Goal: Check status: Check status

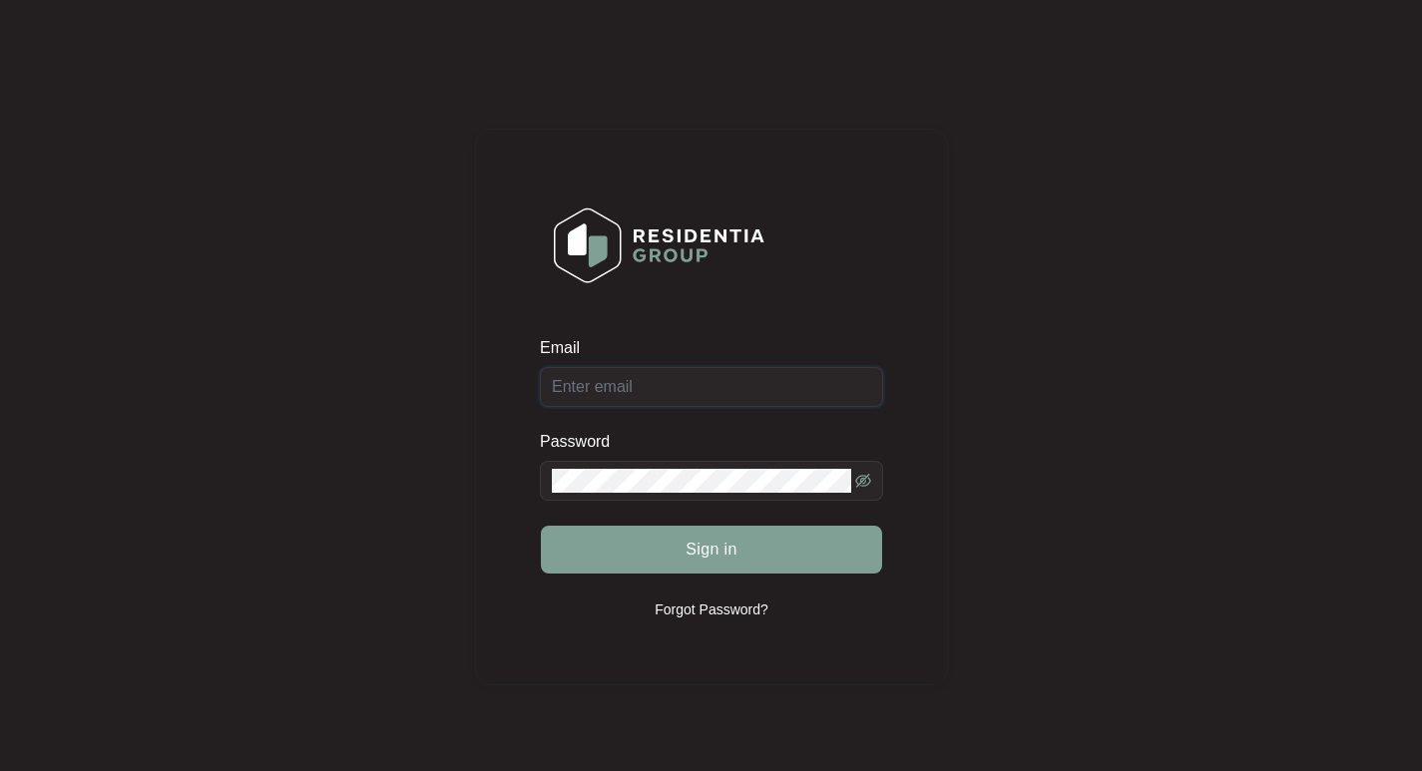
click at [620, 390] on input "Email" at bounding box center [711, 387] width 343 height 40
paste input "[EMAIL_ADDRESS][DOMAIN_NAME]"
type input "[EMAIL_ADDRESS][DOMAIN_NAME]"
click at [871, 471] on span at bounding box center [711, 481] width 343 height 40
click at [861, 475] on icon "eye-invisible" at bounding box center [863, 481] width 16 height 14
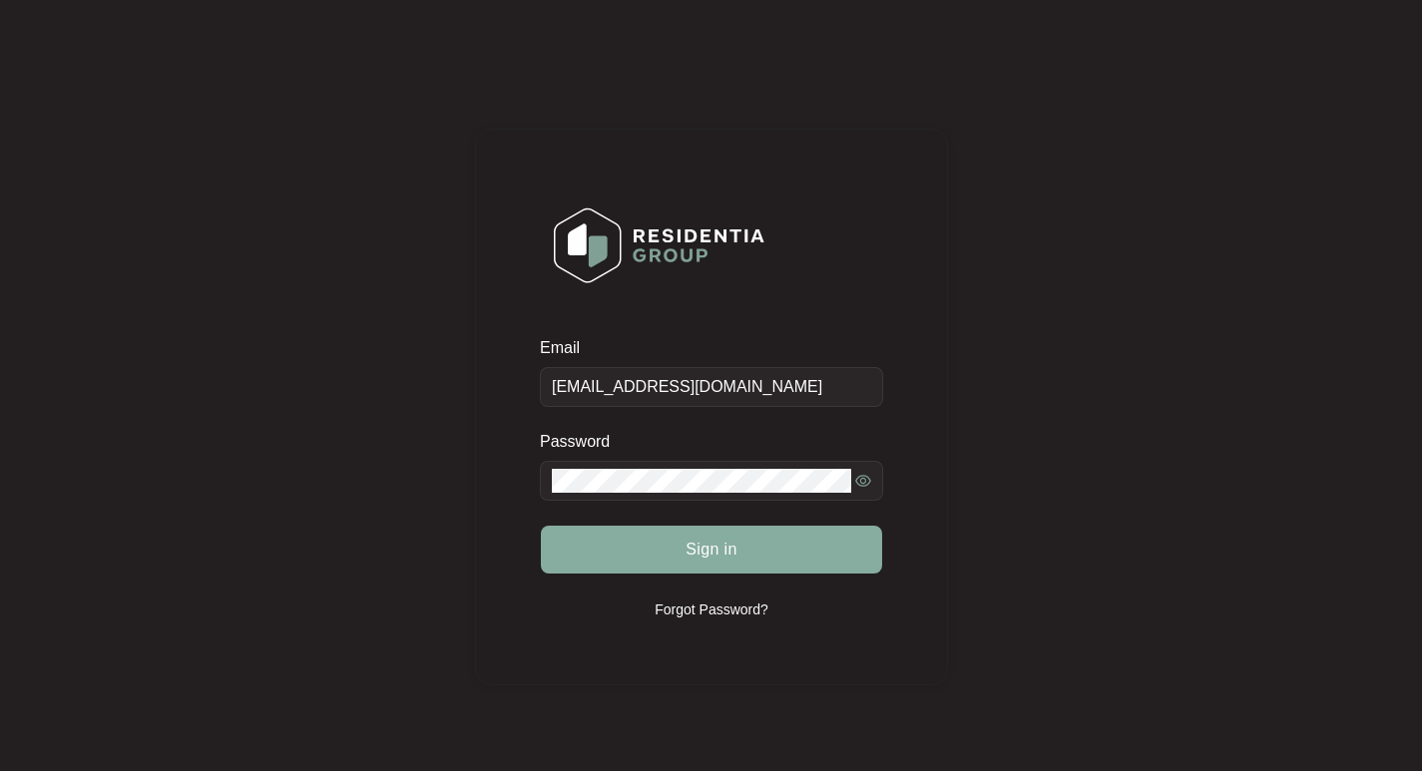
click at [739, 555] on button "Sign in" at bounding box center [711, 550] width 341 height 48
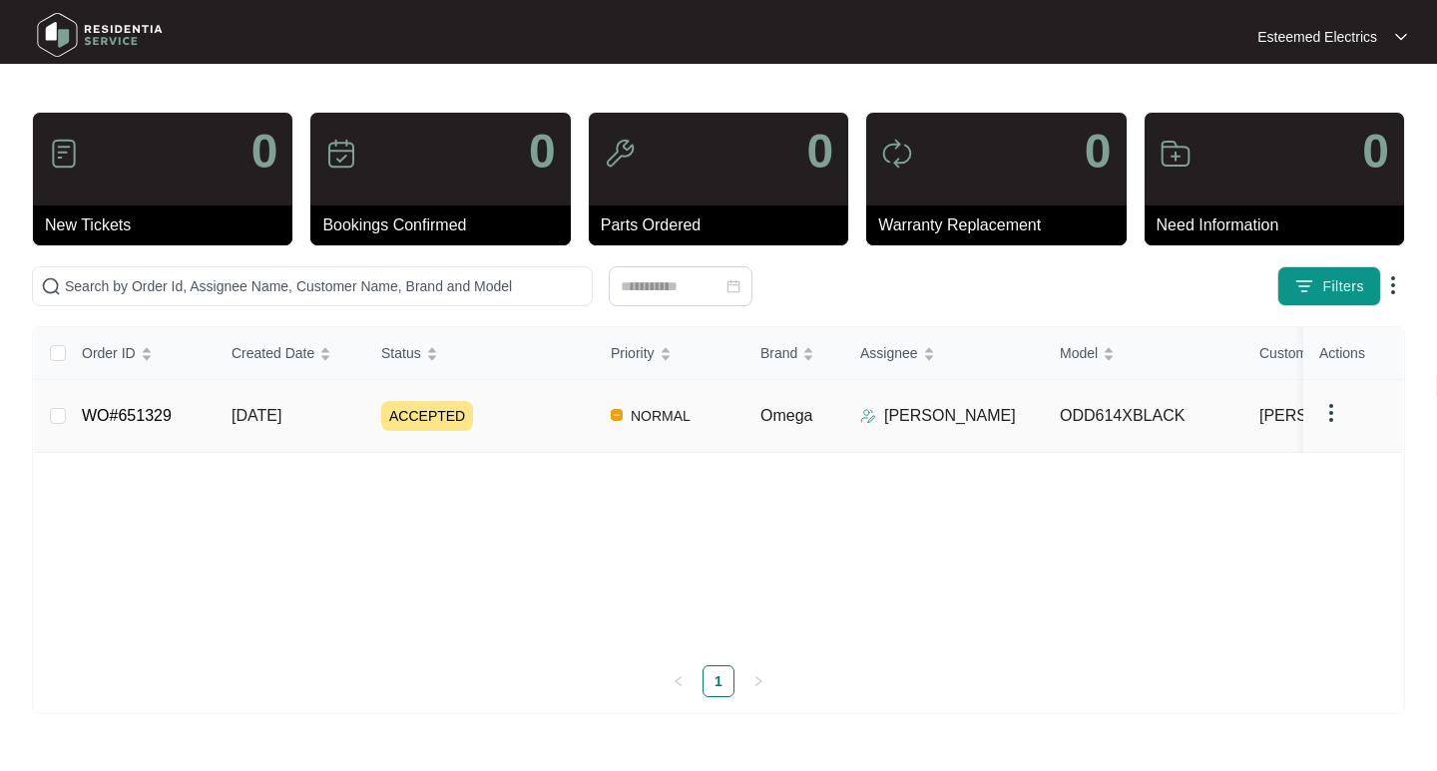
click at [518, 412] on div "ACCEPTED" at bounding box center [488, 416] width 214 height 30
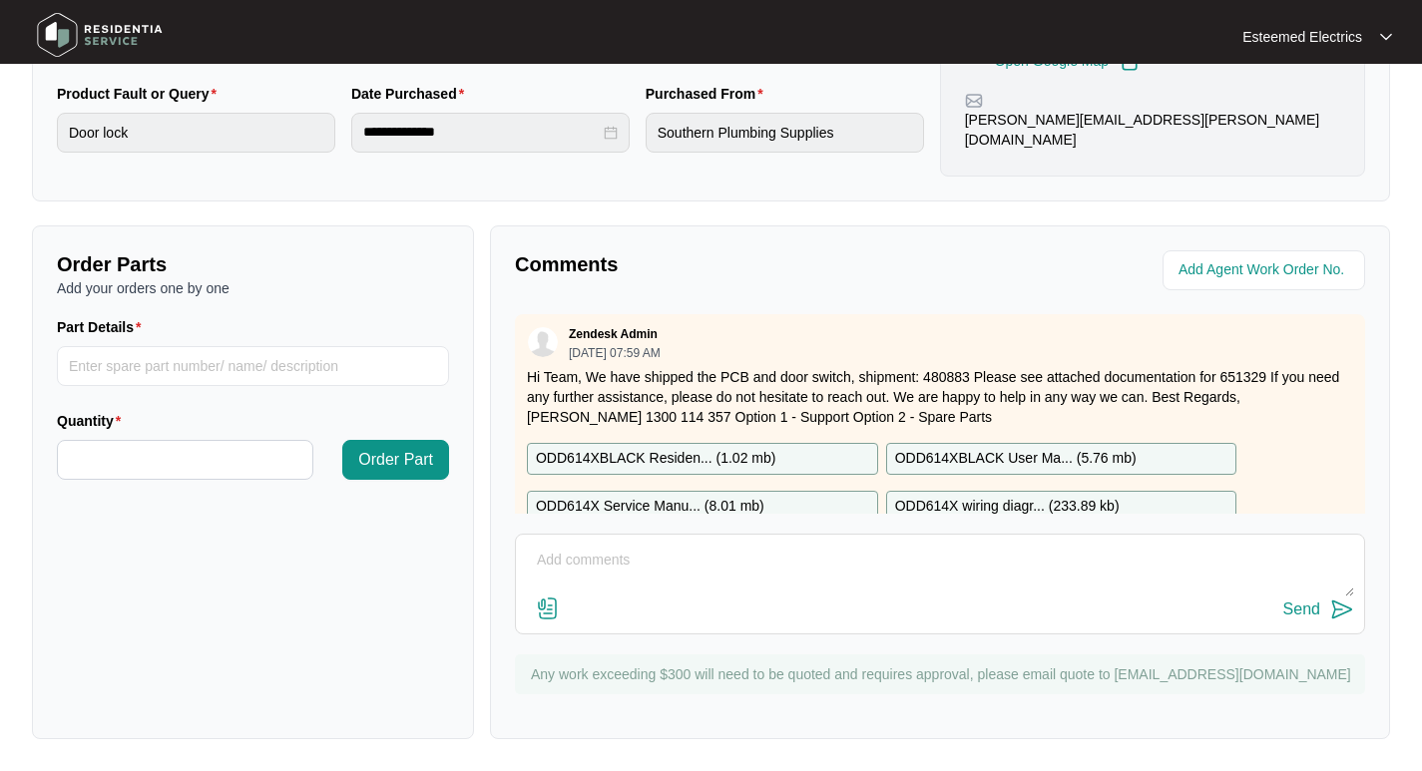
scroll to position [52, 0]
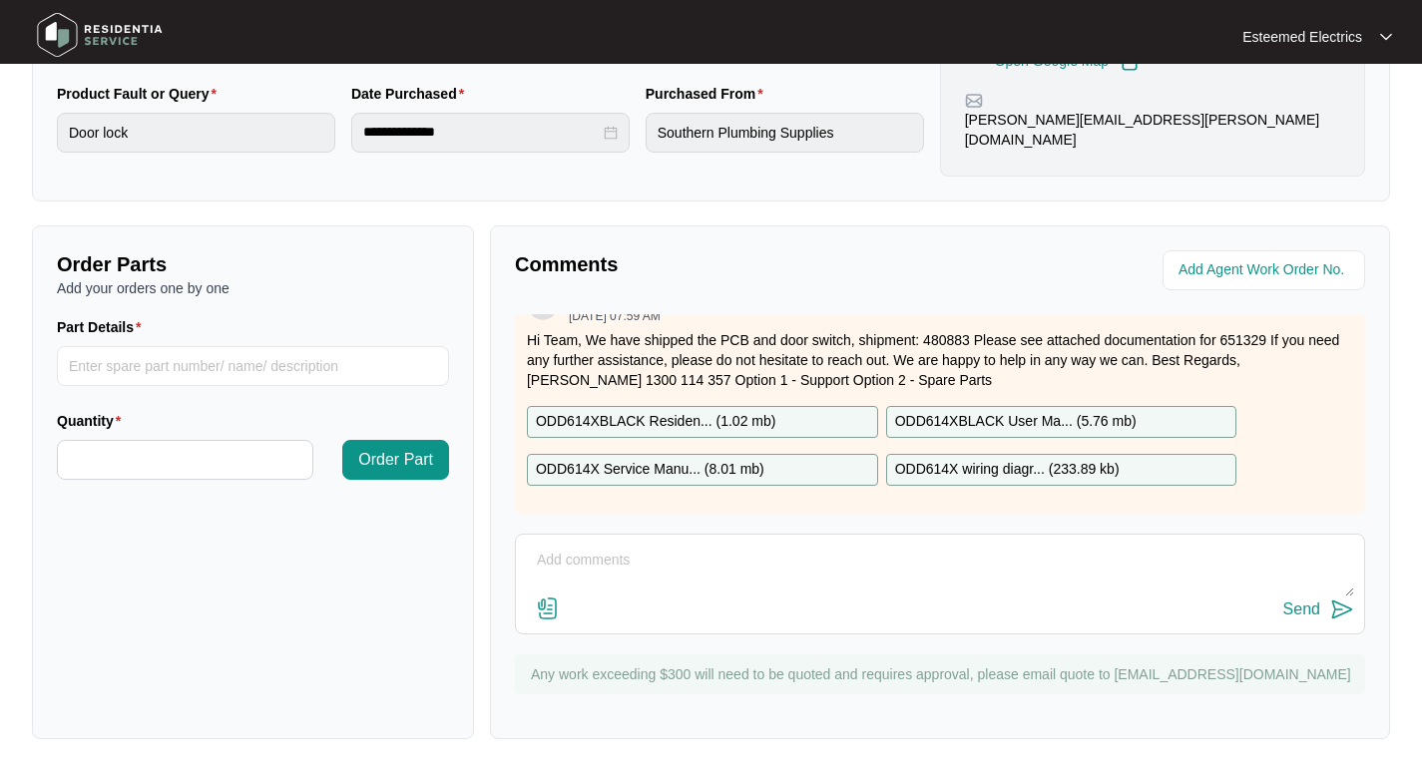
click at [736, 411] on p "ODD614XBLACK Residen... ( 1.02 mb )" at bounding box center [655, 422] width 239 height 22
click at [685, 459] on p "ODD614X Service Manu... ( 8.01 mb )" at bounding box center [650, 470] width 229 height 22
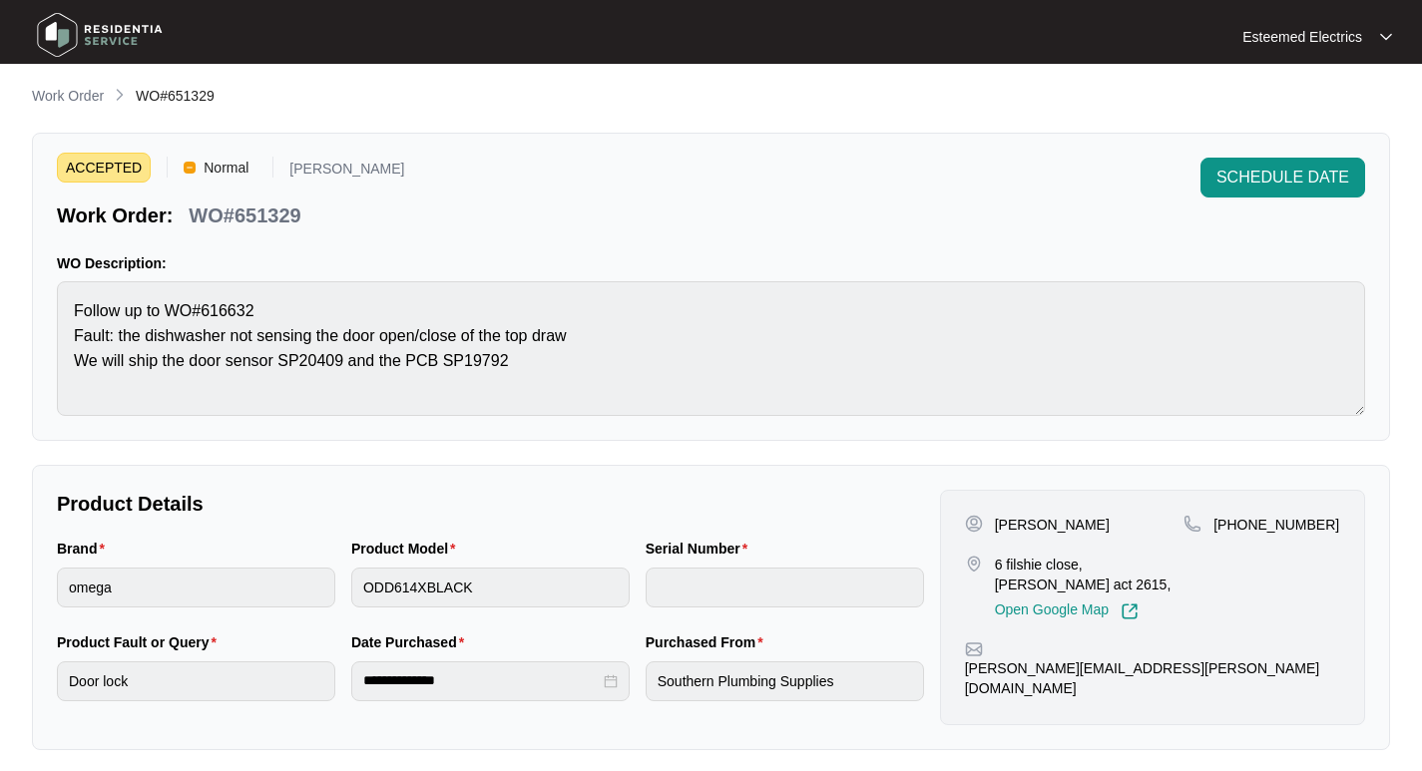
scroll to position [0, 0]
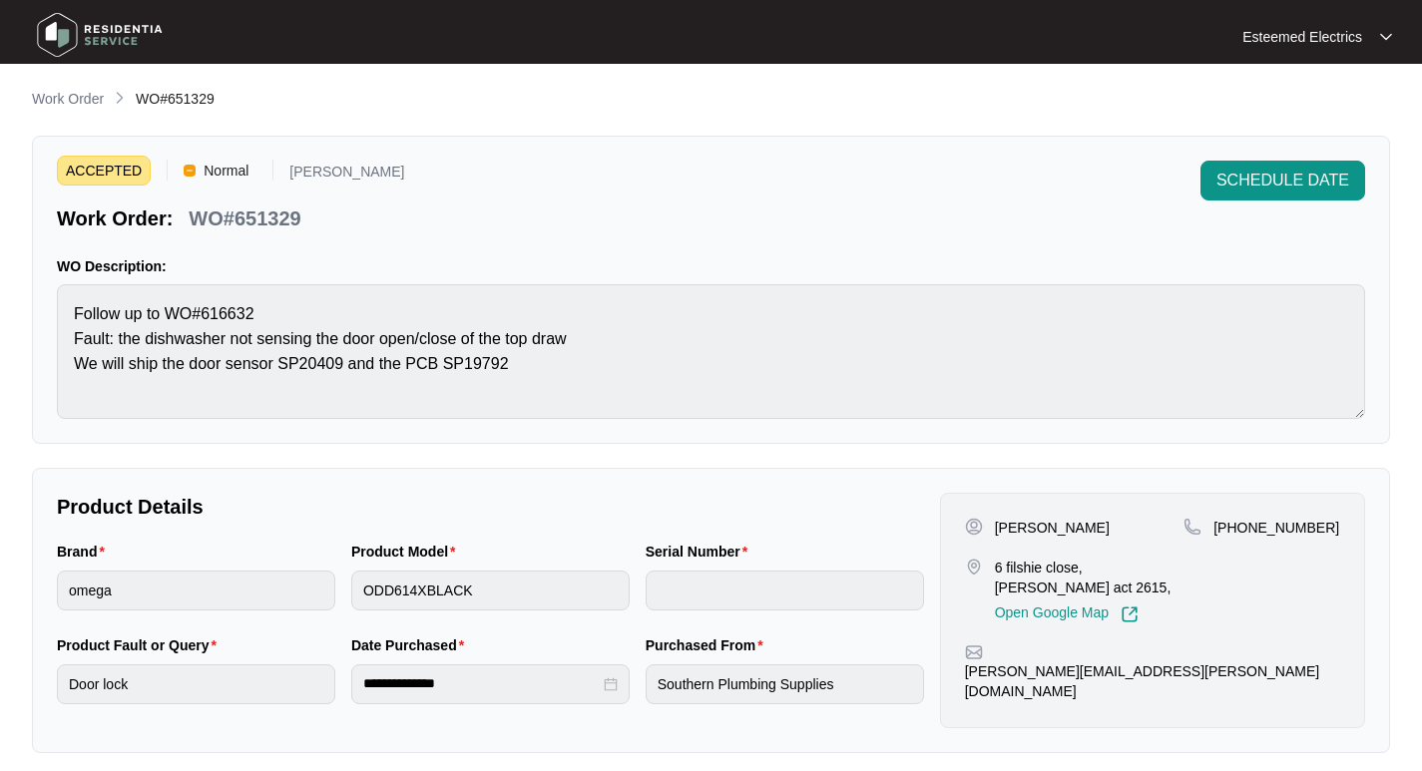
click at [1385, 29] on div at bounding box center [1386, 37] width 12 height 16
click at [942, 191] on div "ACCEPTED Normal [PERSON_NAME] Work Order: WO#651329 SCHEDULE DATE" at bounding box center [711, 197] width 1308 height 72
click at [99, 101] on p "Work Order" at bounding box center [68, 99] width 72 height 20
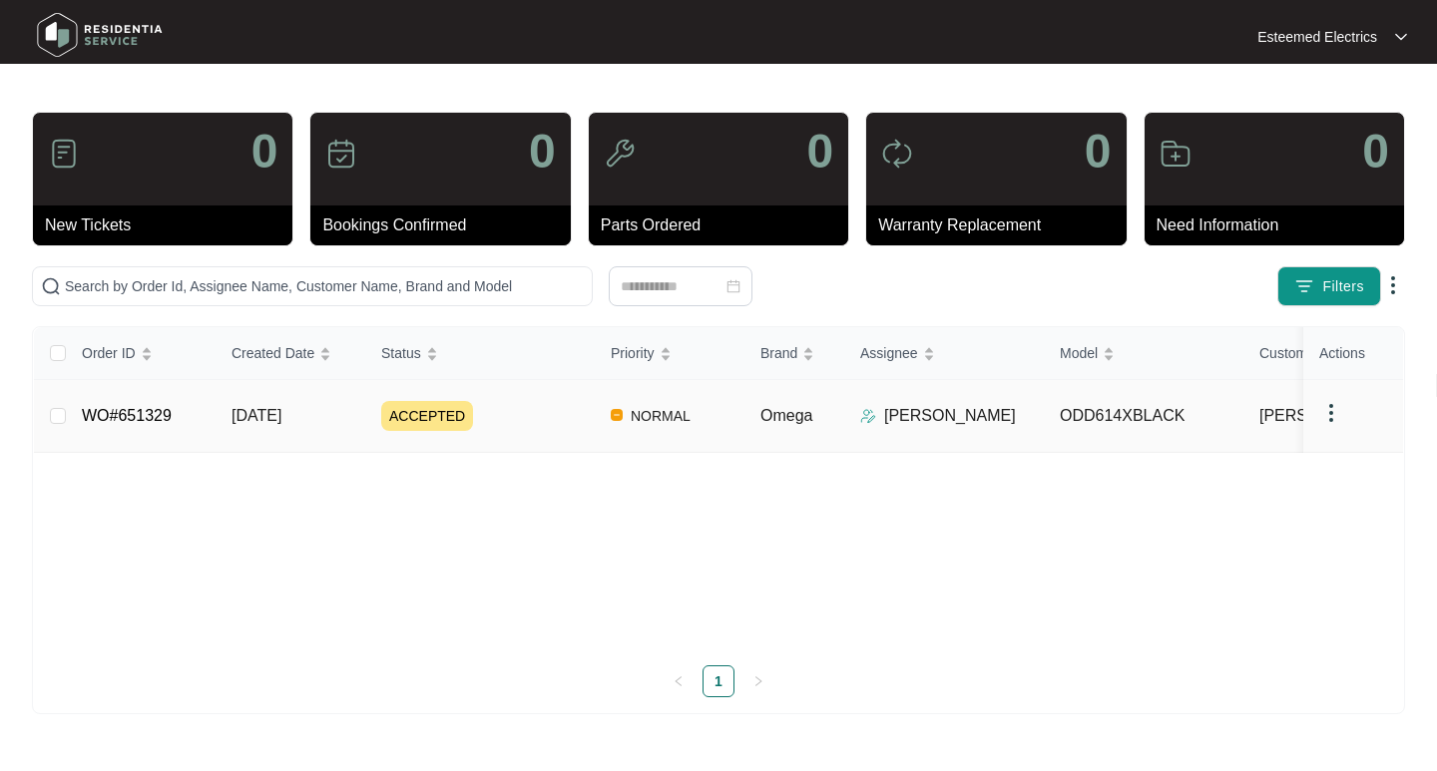
click at [153, 412] on link "WO#651329" at bounding box center [127, 415] width 90 height 17
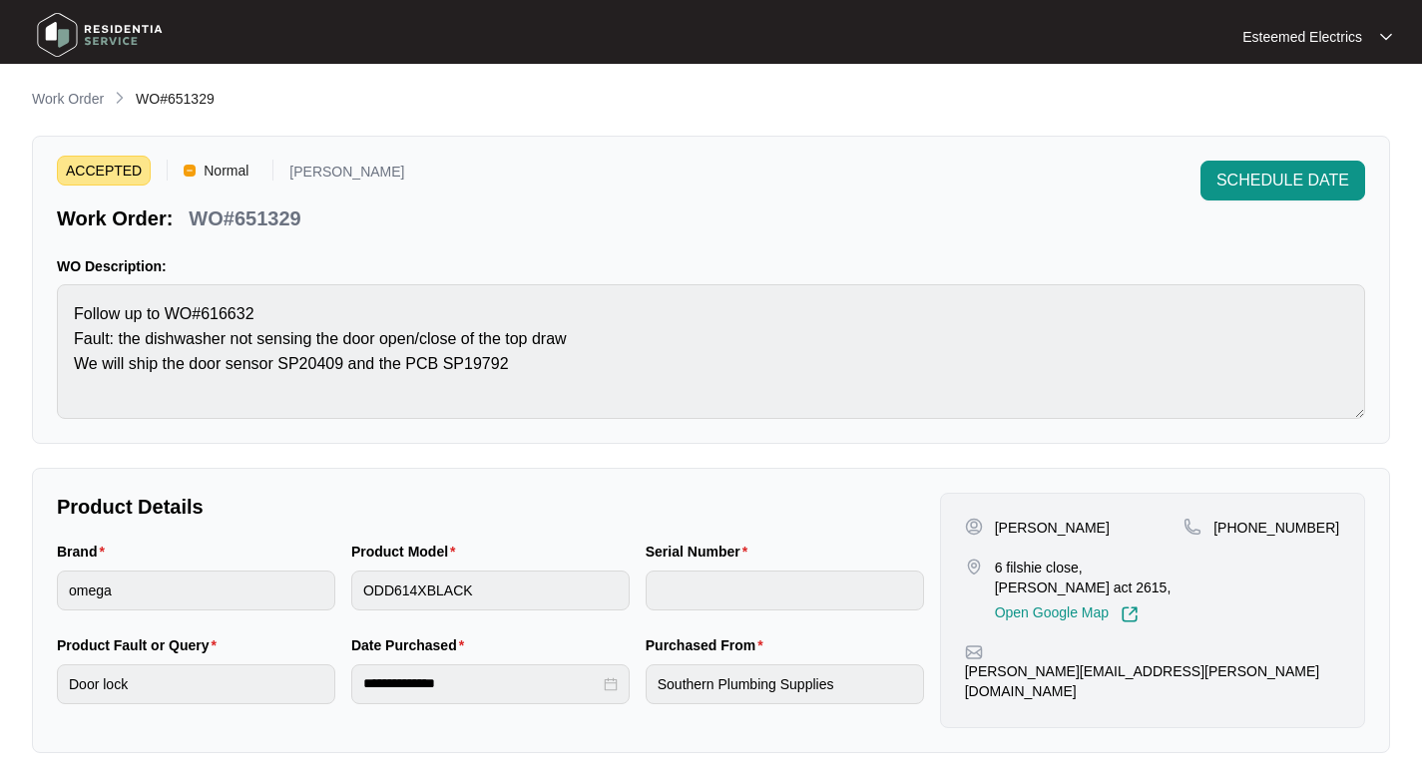
click at [73, 88] on li "Work Order" at bounding box center [68, 100] width 72 height 24
click at [68, 94] on p "Work Order" at bounding box center [68, 99] width 72 height 20
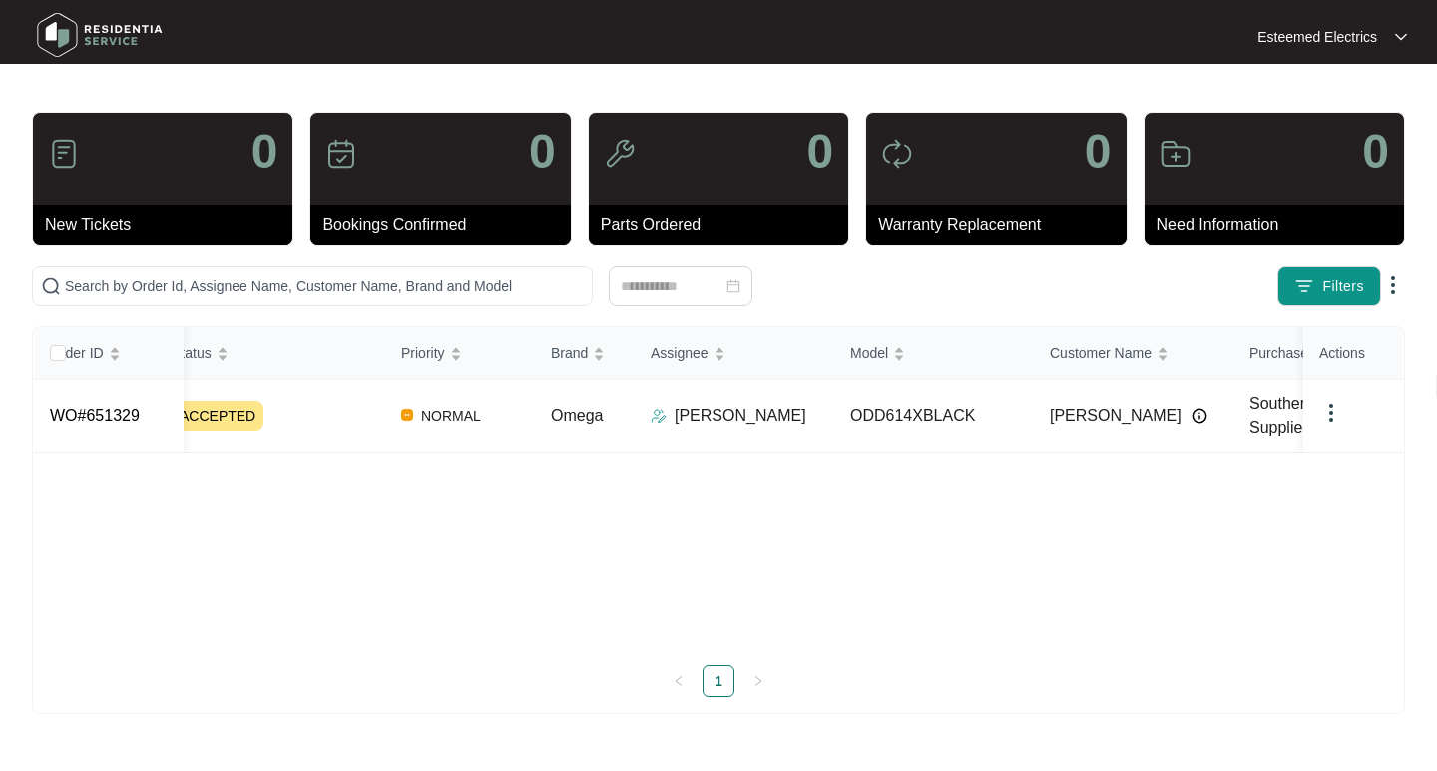
scroll to position [0, 339]
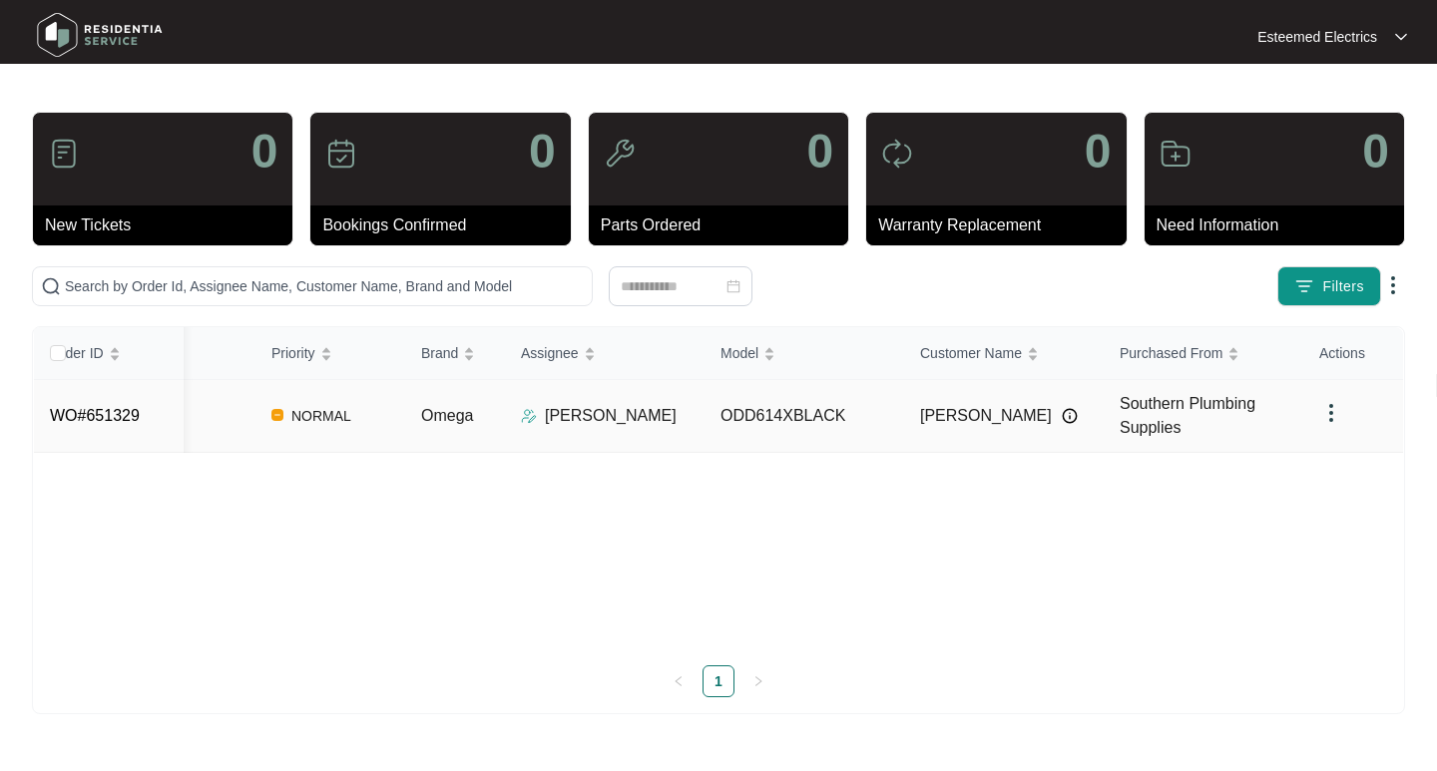
click at [1332, 409] on img at bounding box center [1331, 413] width 24 height 24
click at [1392, 291] on img at bounding box center [1393, 285] width 24 height 24
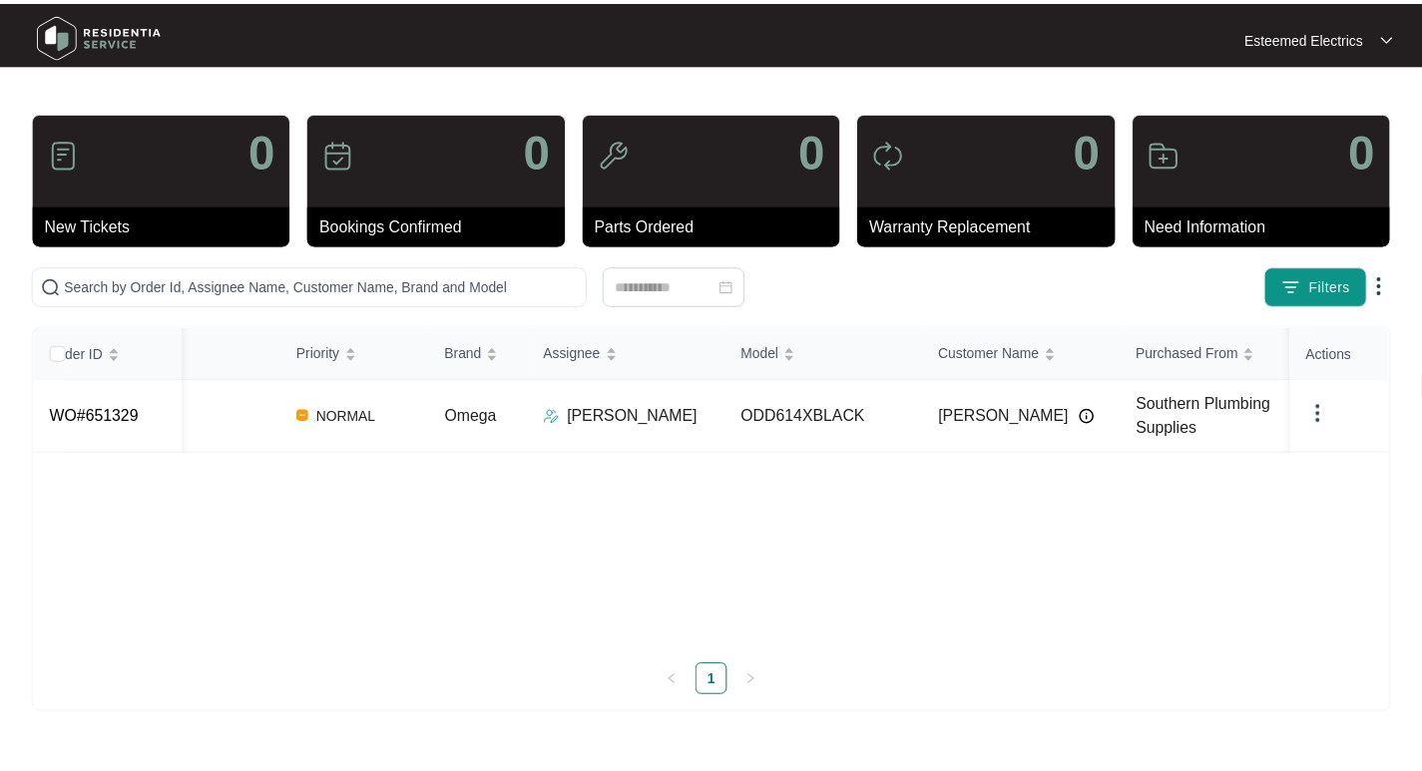
scroll to position [0, 65]
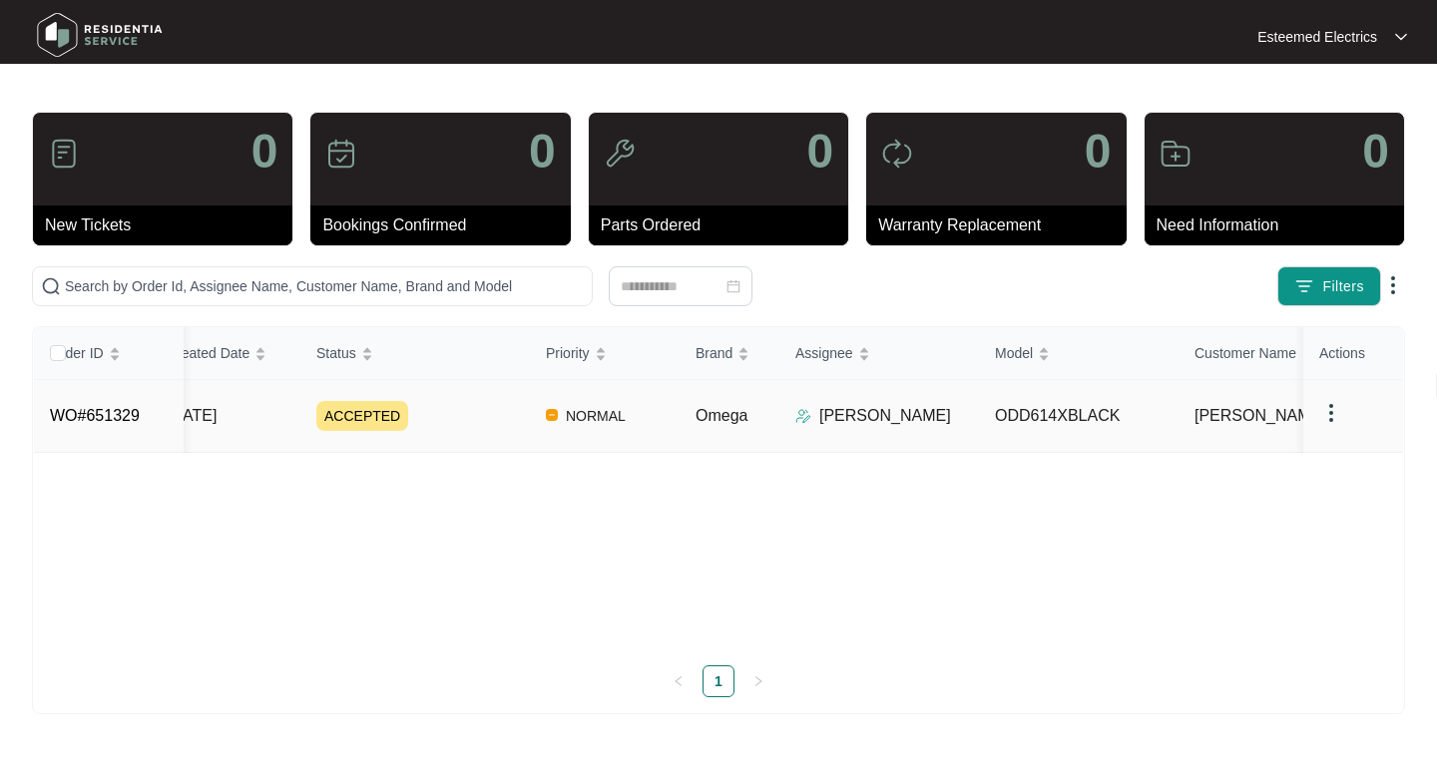
click at [112, 415] on link "WO#651329" at bounding box center [95, 415] width 90 height 17
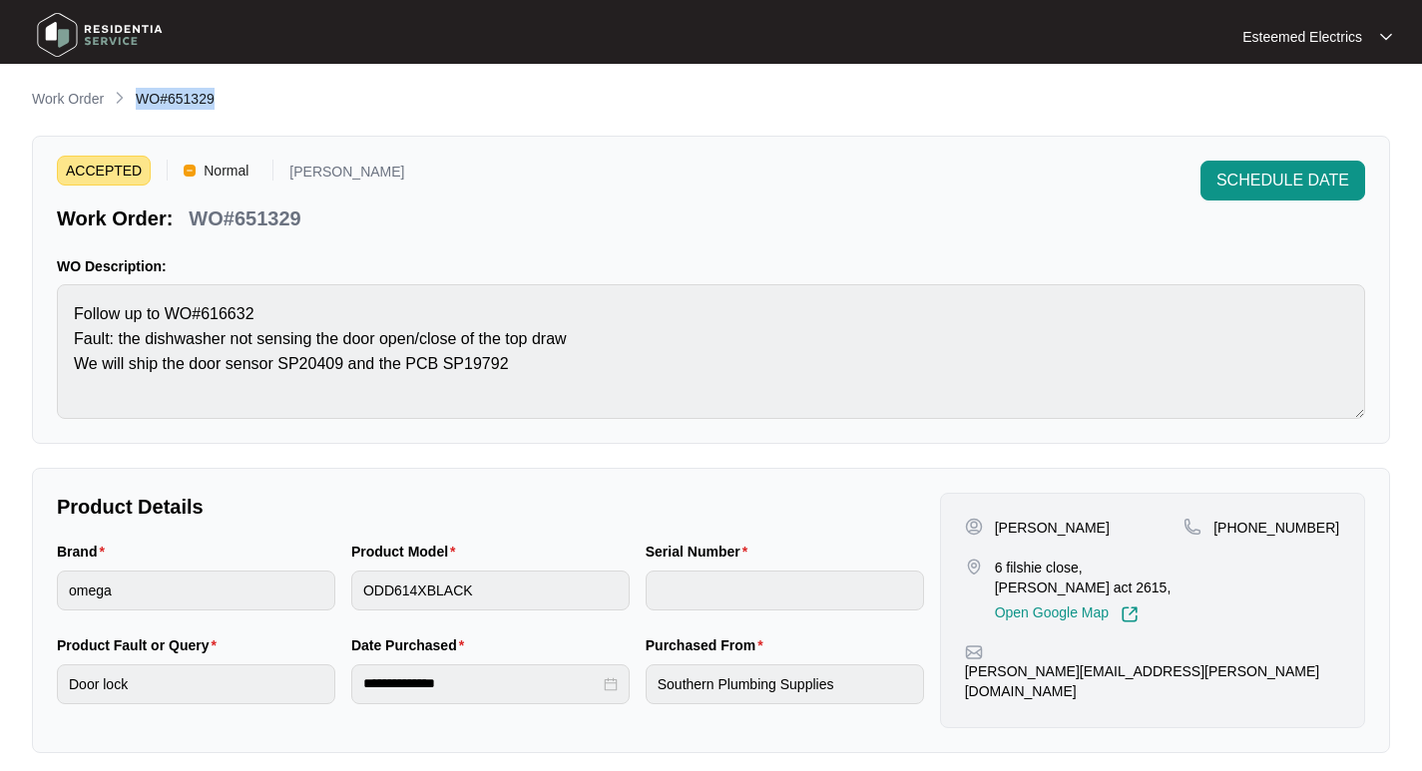
drag, startPoint x: 137, startPoint y: 100, endPoint x: 270, endPoint y: 104, distance: 133.8
click at [270, 104] on div "Work Order WO#651329" at bounding box center [711, 100] width 1358 height 24
copy span "WO#651329"
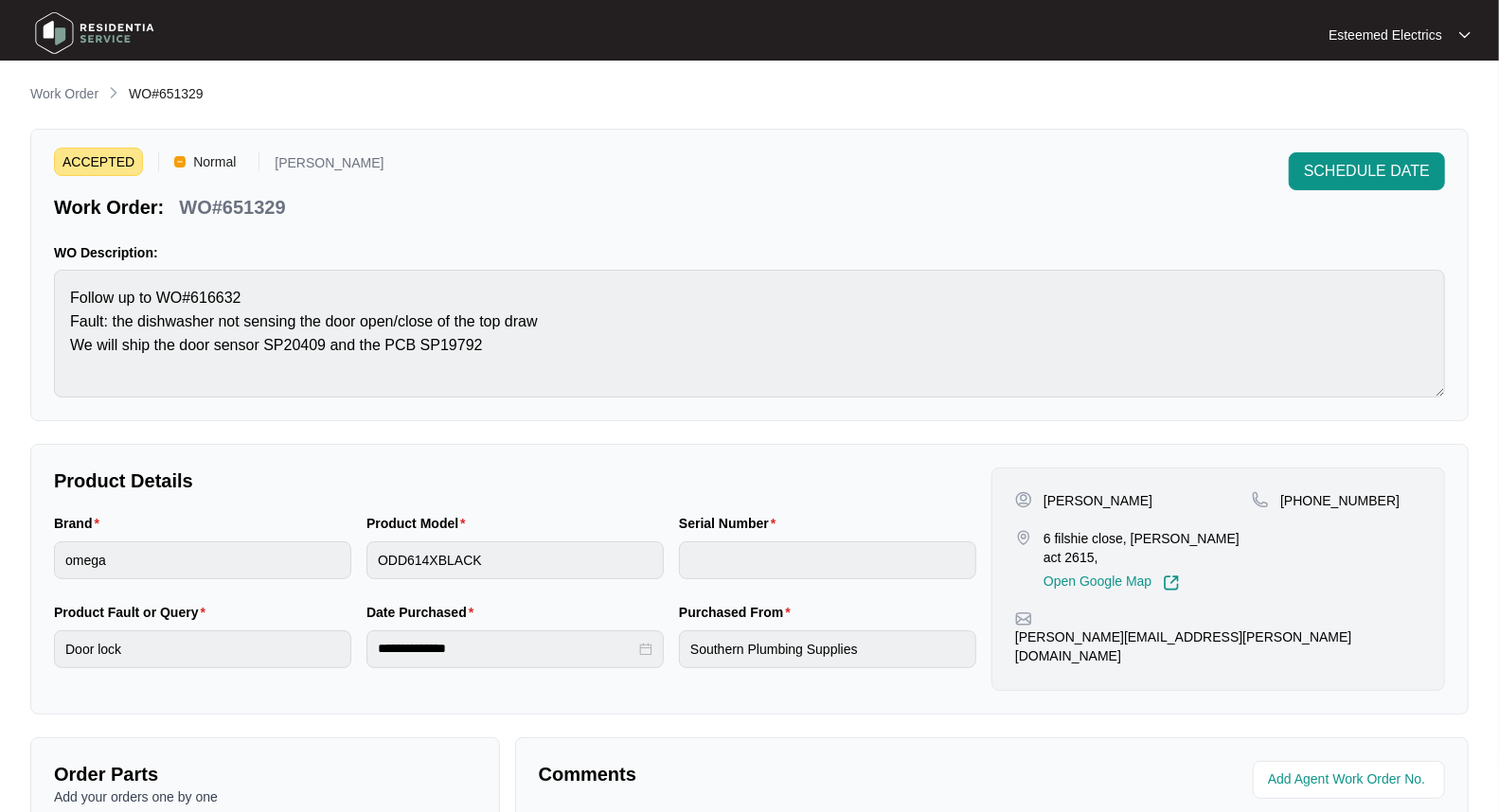
click at [678, 126] on div "**********" at bounding box center [750, 654] width 1438 height 1141
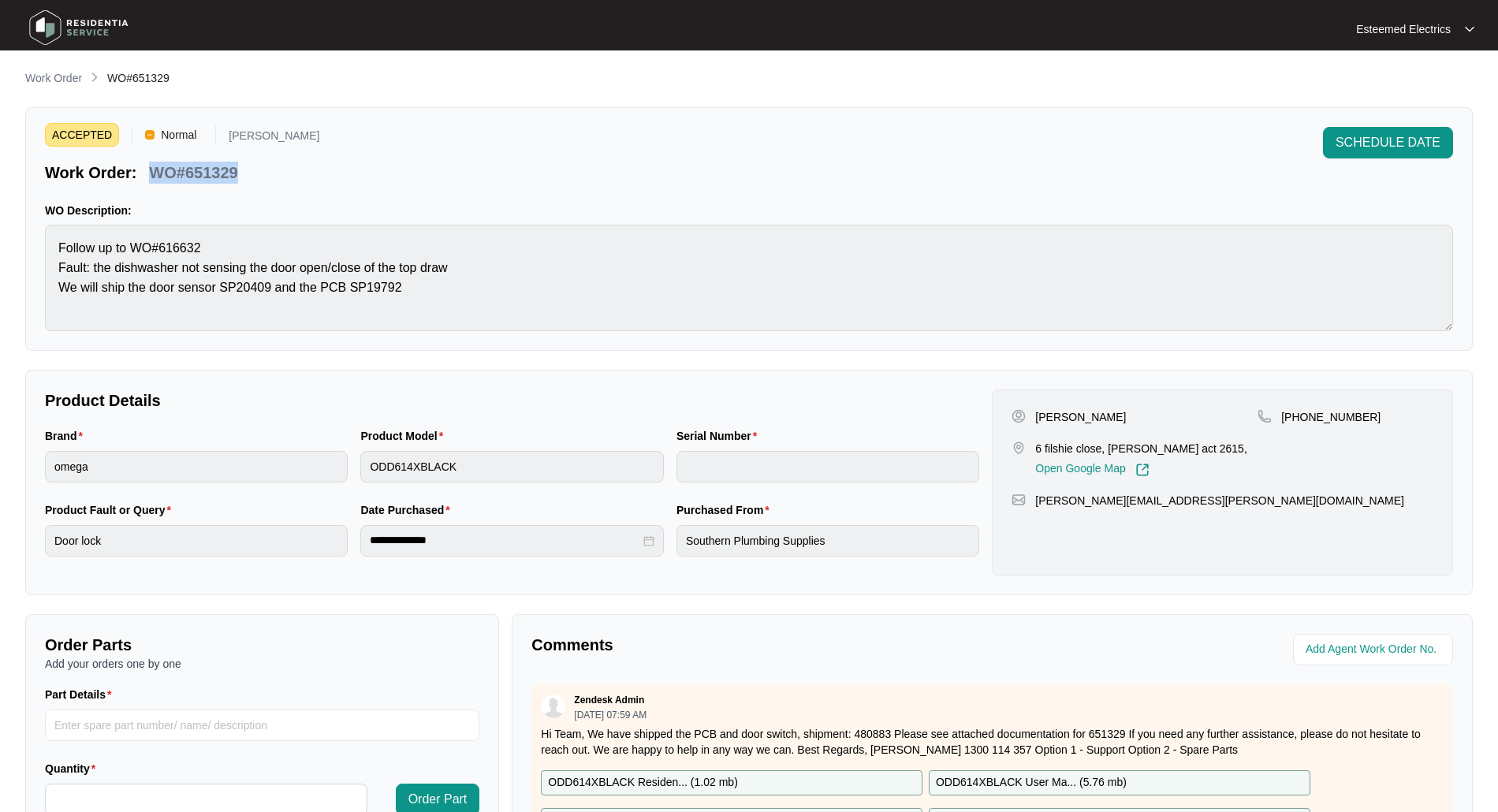
drag, startPoint x: 143, startPoint y: 175, endPoint x: 250, endPoint y: 175, distance: 107.0
click at [250, 175] on div "Work Order: WO#651329" at bounding box center [183, 170] width 275 height 28
copy p "WO#651329"
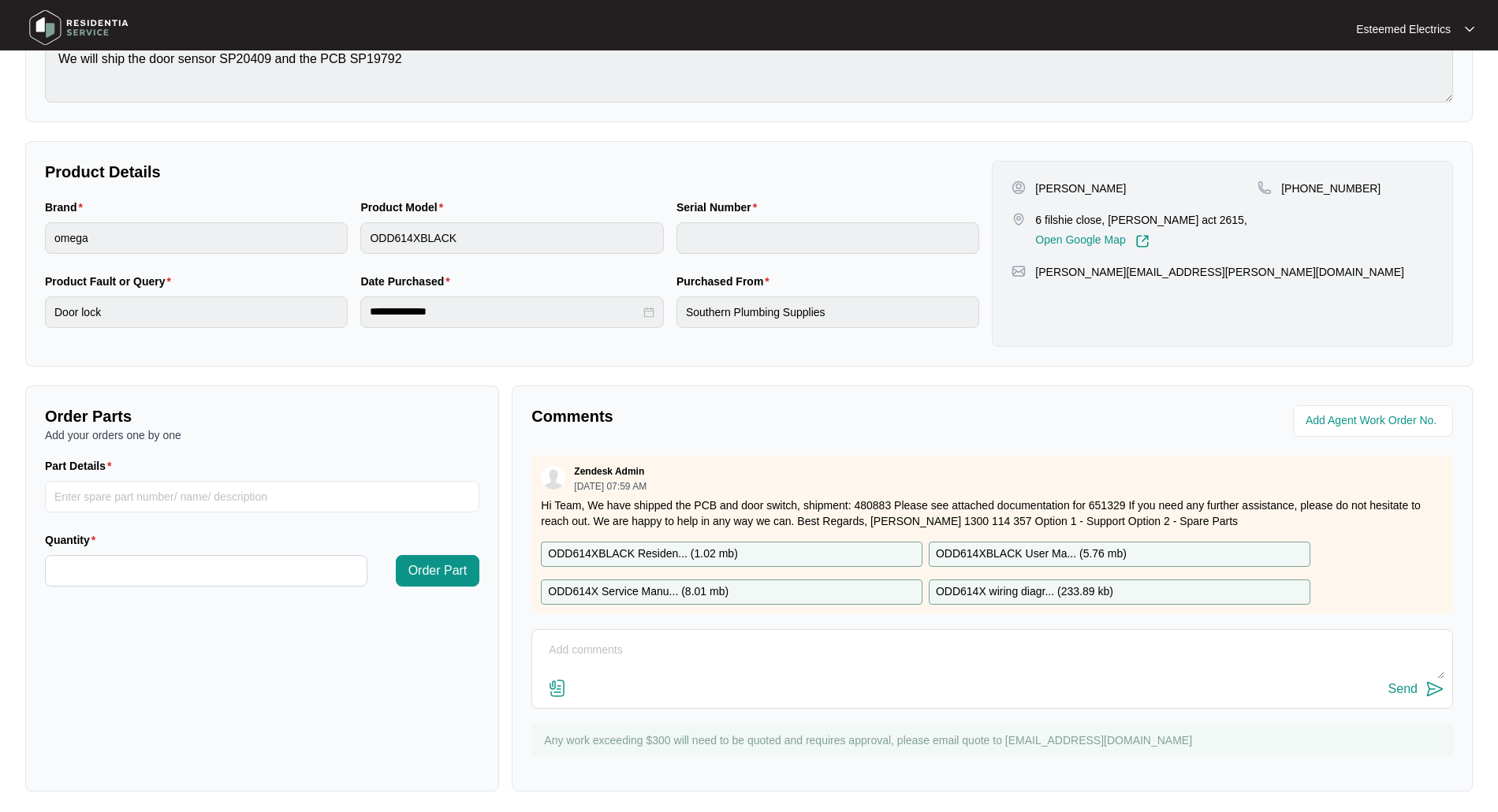
scroll to position [235, 0]
